Goal: Go to known website: Access a specific website the user already knows

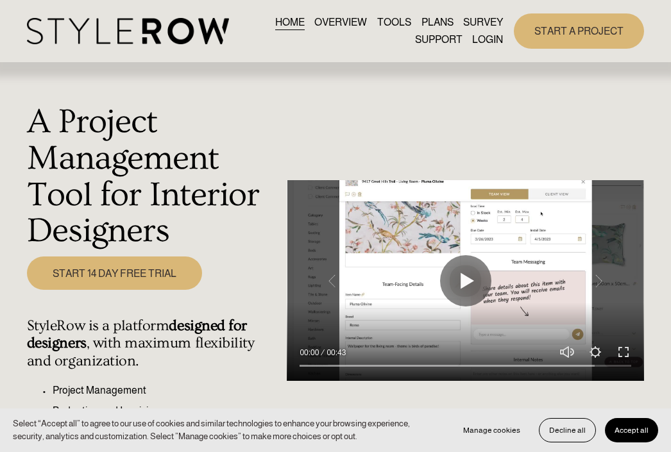
click at [480, 44] on link "LOGIN" at bounding box center [487, 39] width 31 height 17
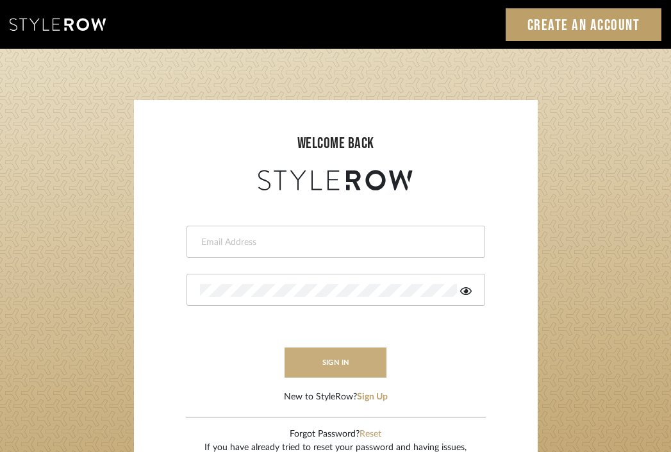
type input "[EMAIL_ADDRESS][DOMAIN_NAME]"
click at [324, 351] on button "sign in" at bounding box center [336, 363] width 103 height 30
